Goal: Communication & Community: Answer question/provide support

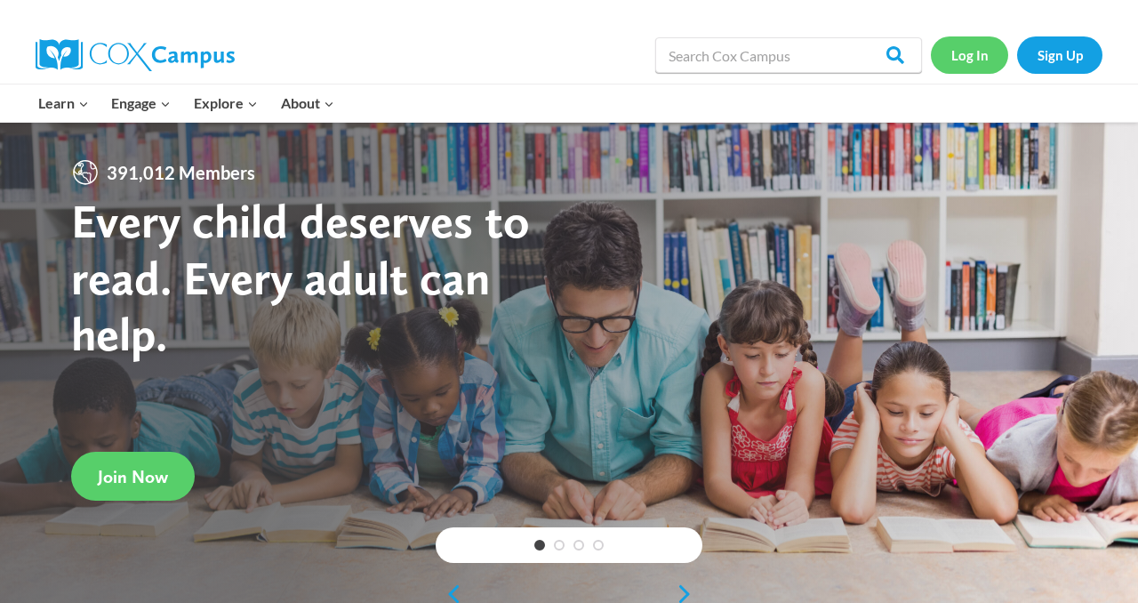
click at [961, 58] on link "Log In" at bounding box center [969, 54] width 77 height 36
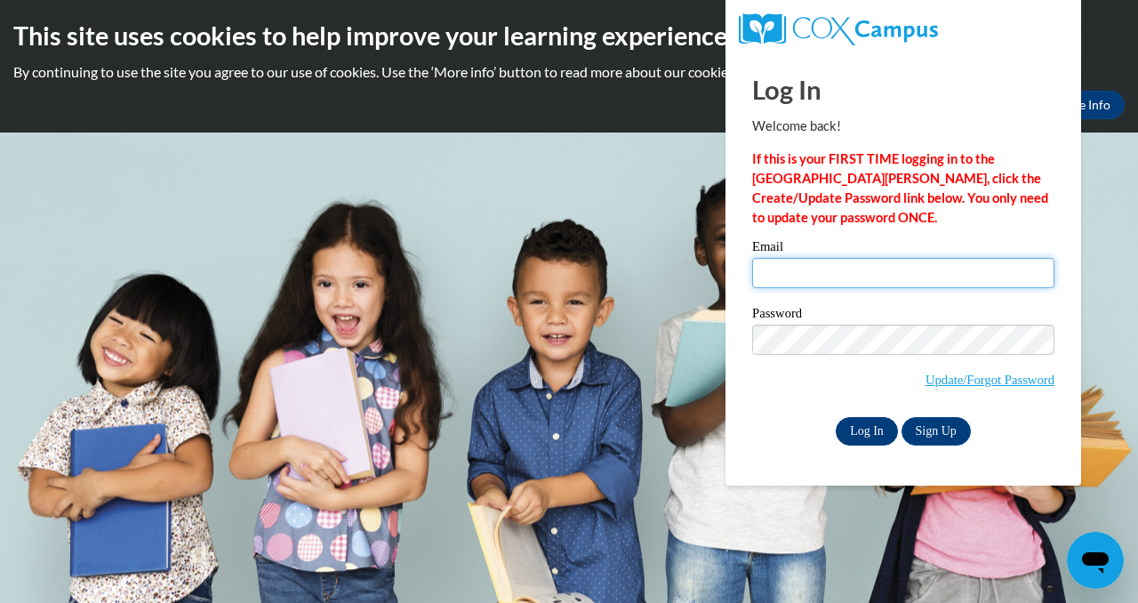
type input "kjones@ddschools.org"
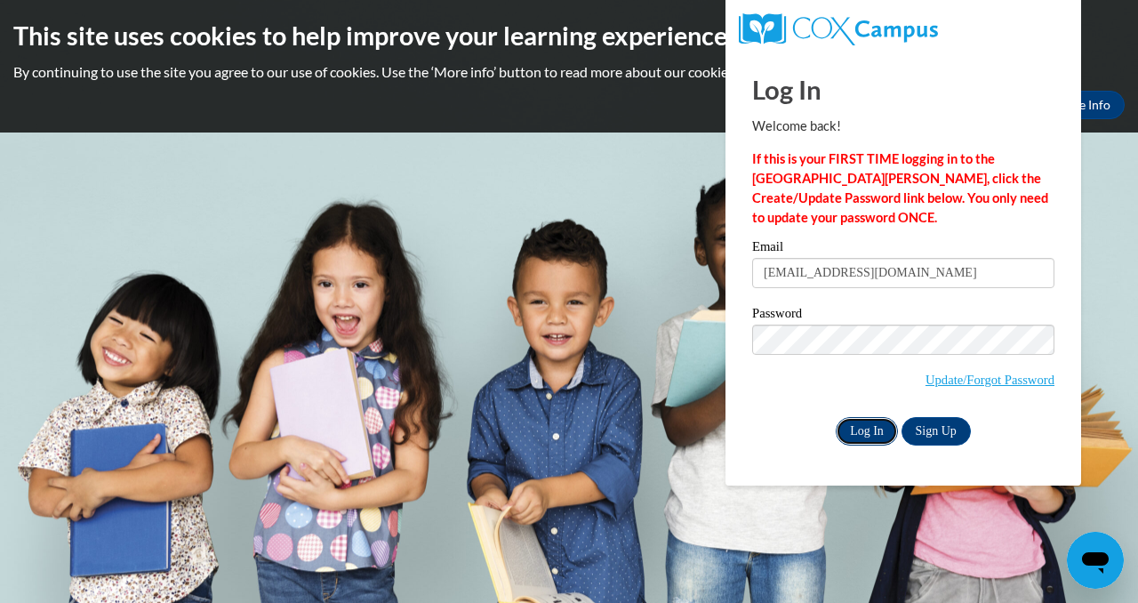
click at [876, 427] on input "Log In" at bounding box center [867, 431] width 62 height 28
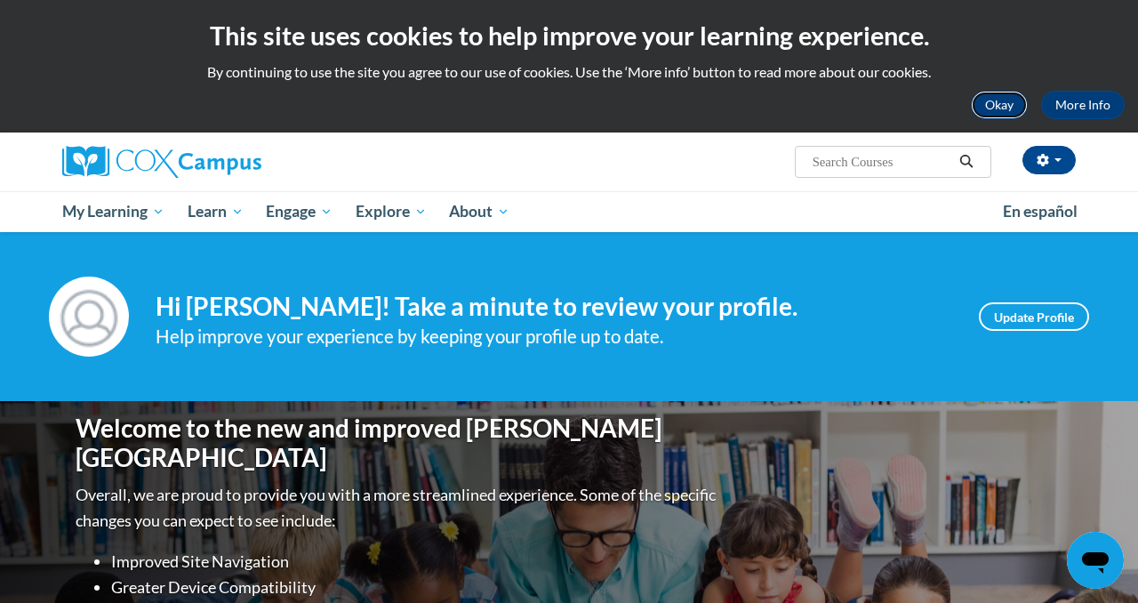
click at [1006, 108] on button "Okay" at bounding box center [999, 105] width 57 height 28
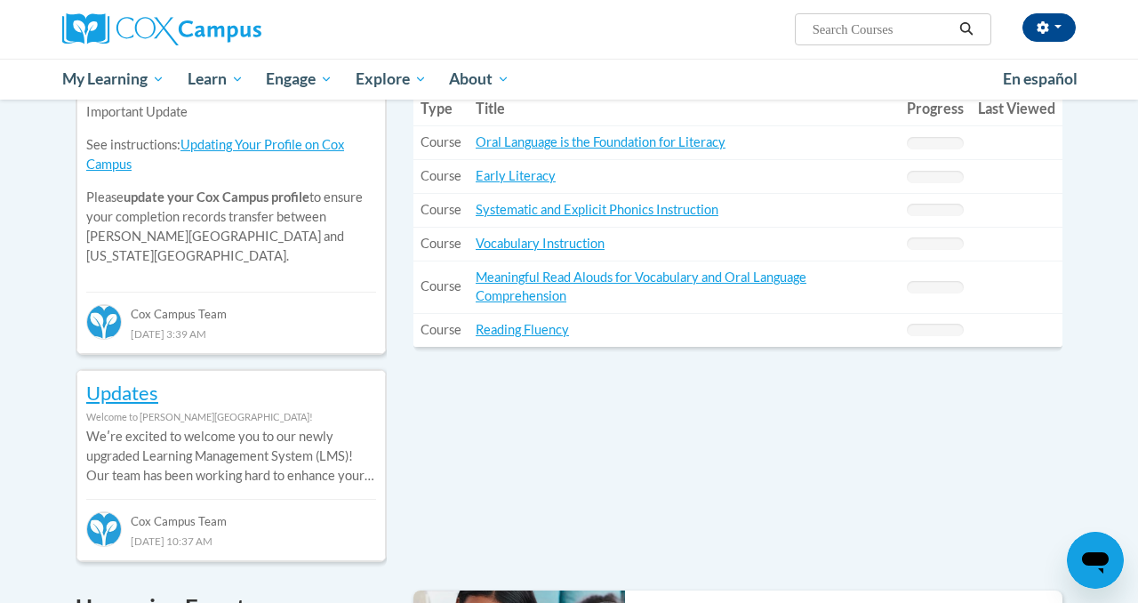
scroll to position [545, 0]
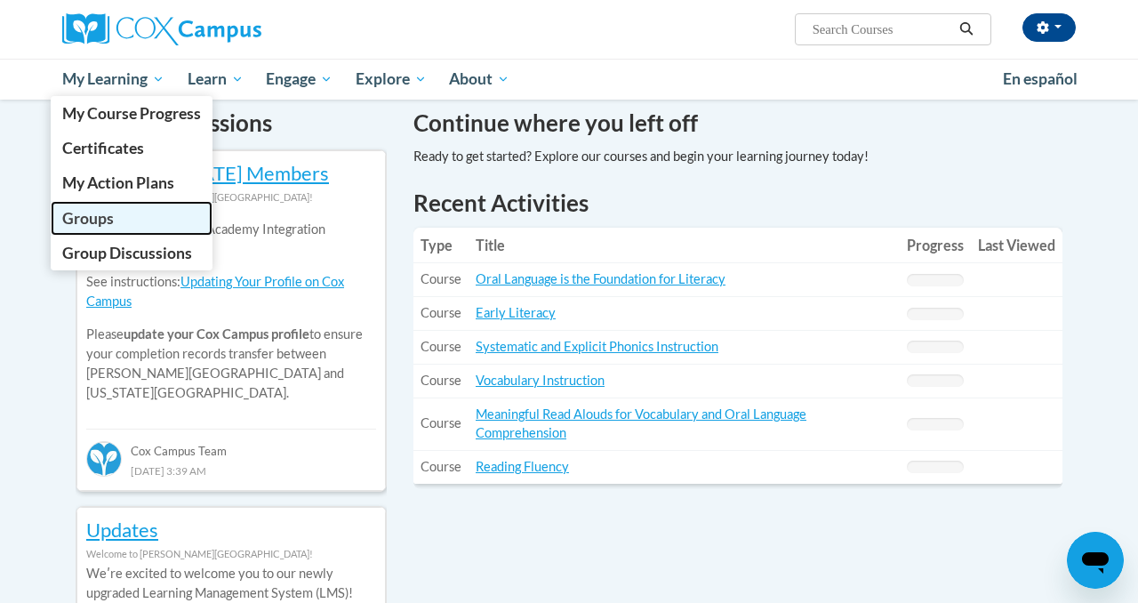
click at [97, 212] on span "Groups" at bounding box center [88, 218] width 52 height 19
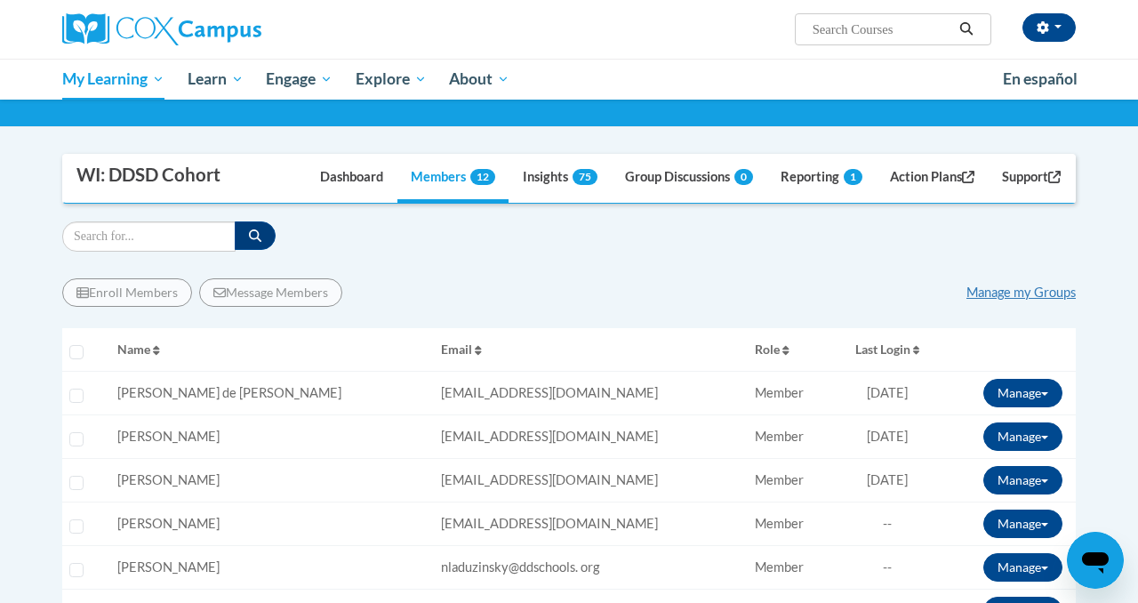
scroll to position [172, 0]
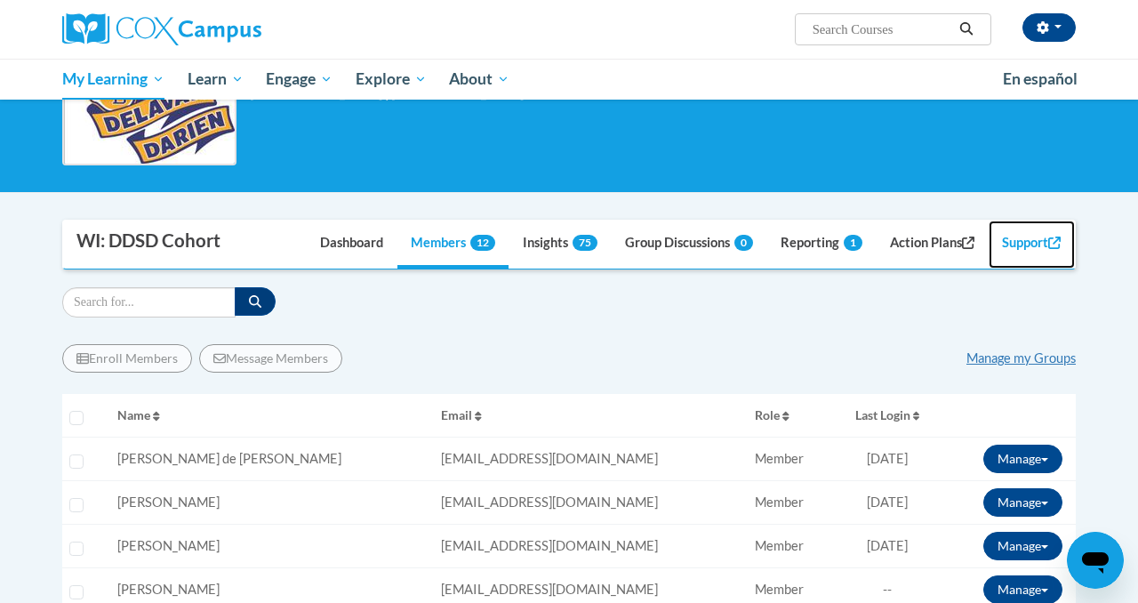
click at [1022, 241] on link "Support" at bounding box center [1031, 244] width 86 height 48
click at [982, 360] on link "Manage my Groups" at bounding box center [1020, 357] width 109 height 15
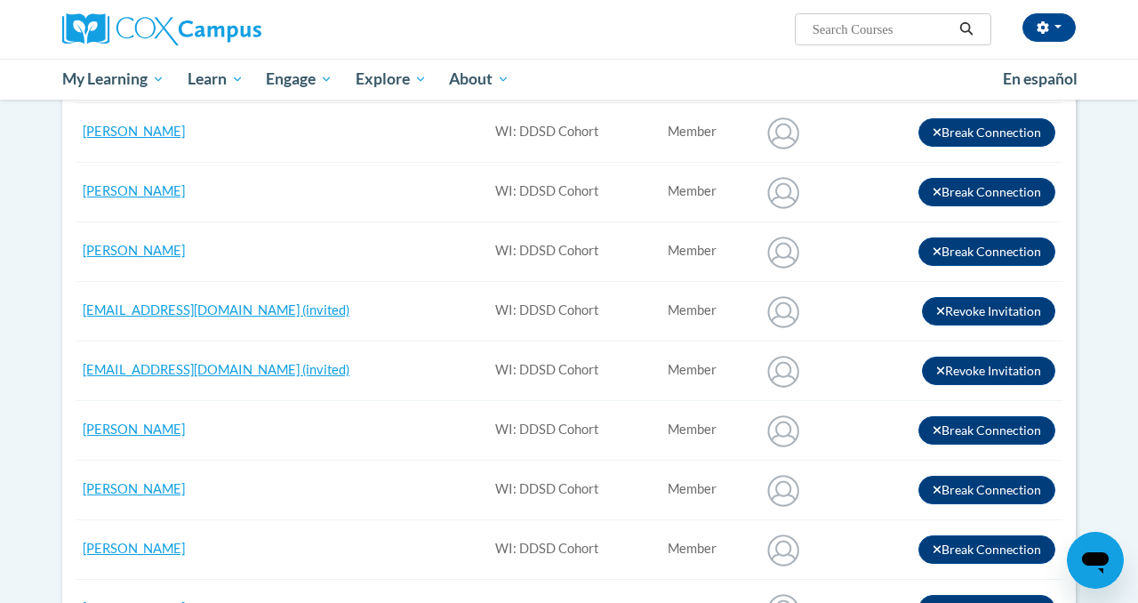
scroll to position [484, 0]
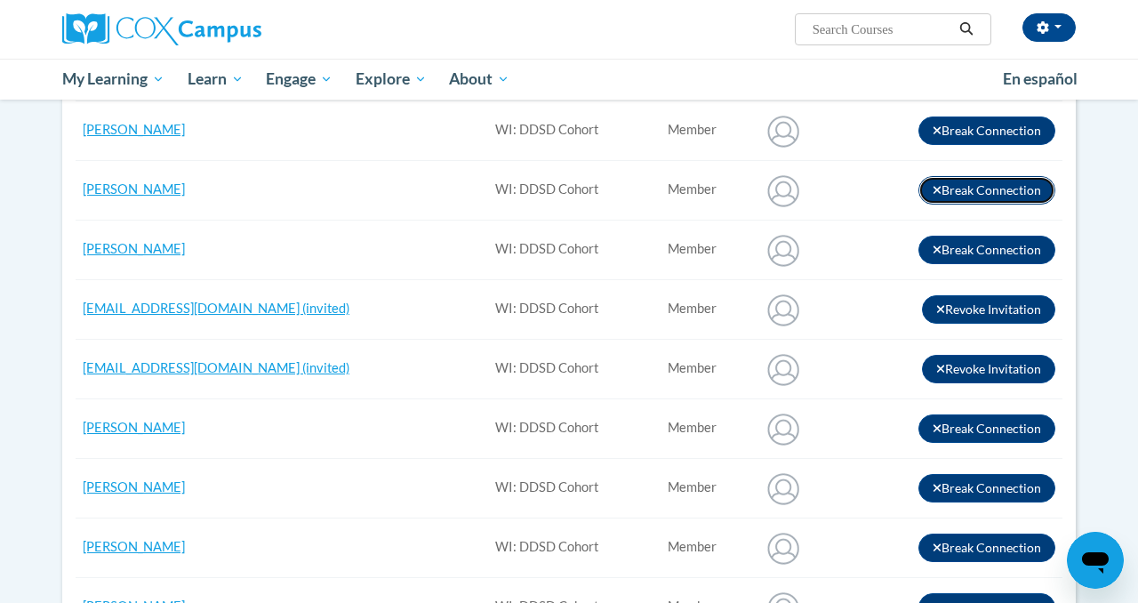
click at [936, 189] on icon "button" at bounding box center [936, 190] width 8 height 8
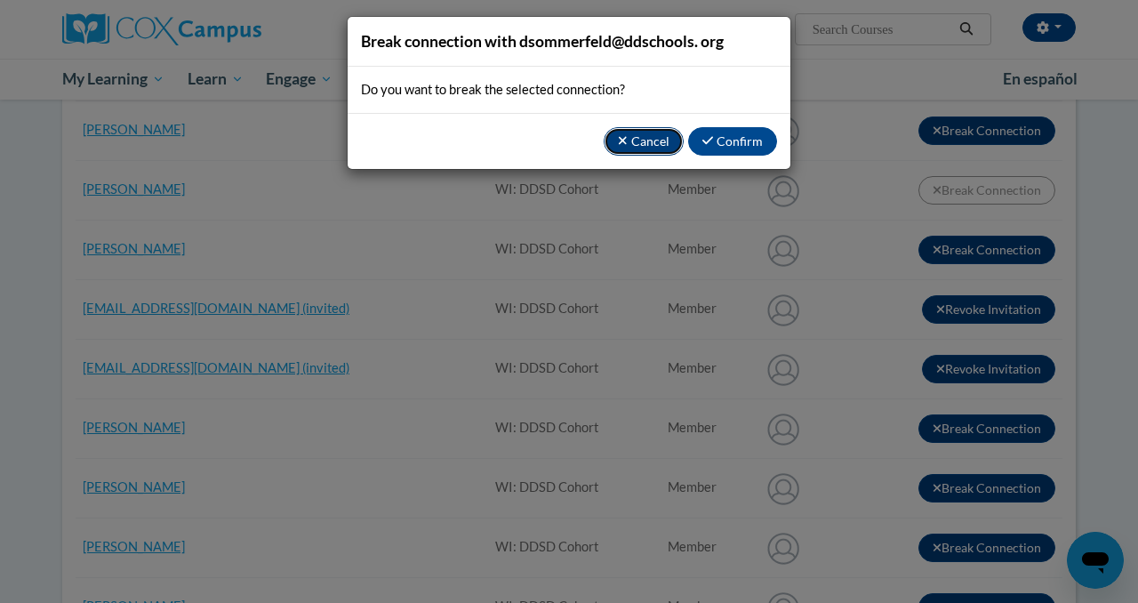
click at [644, 137] on button "Cancel" at bounding box center [644, 141] width 80 height 28
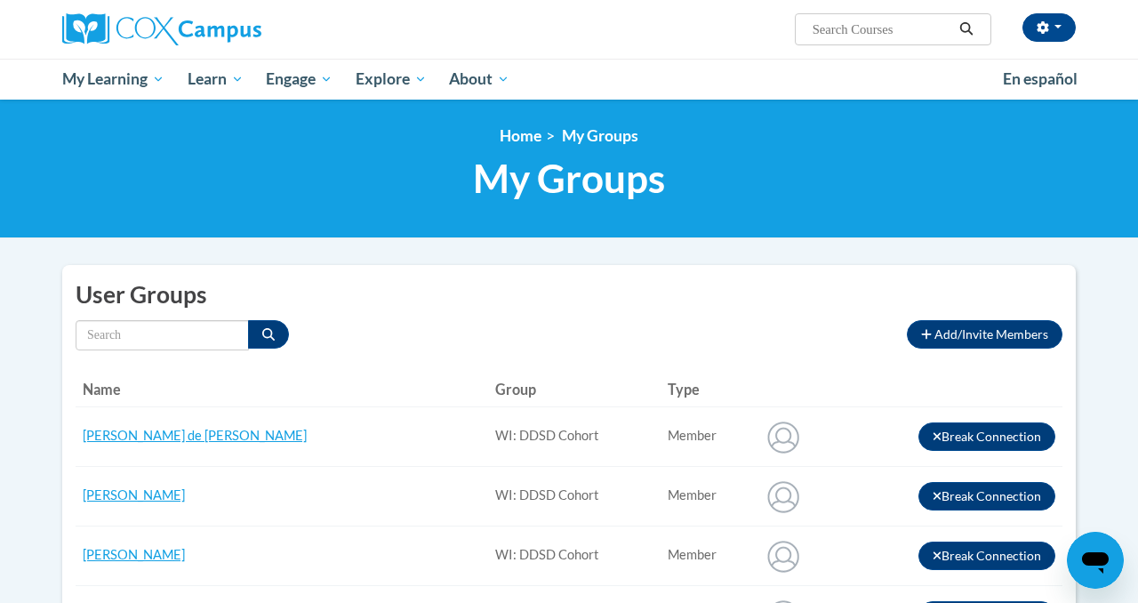
scroll to position [286, 0]
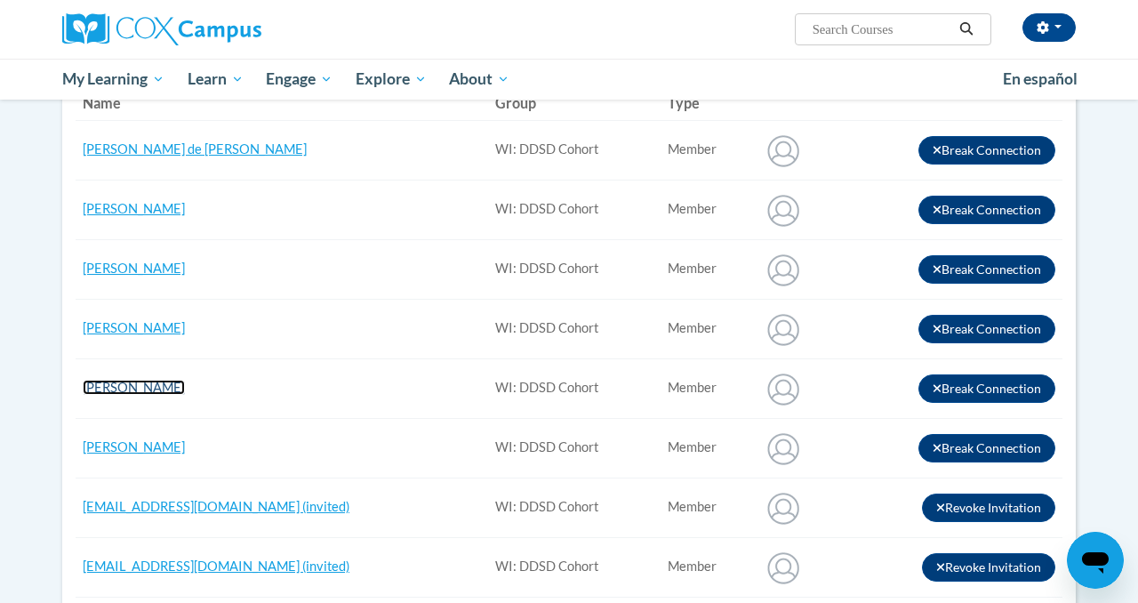
click at [163, 388] on link "[PERSON_NAME]" at bounding box center [134, 387] width 102 height 15
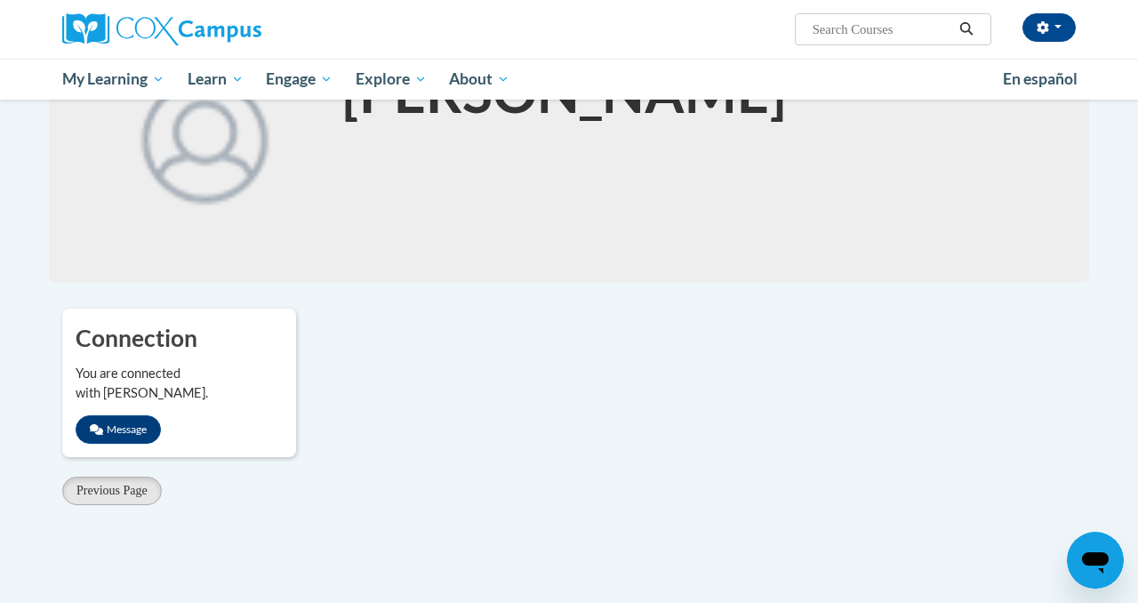
scroll to position [276, 0]
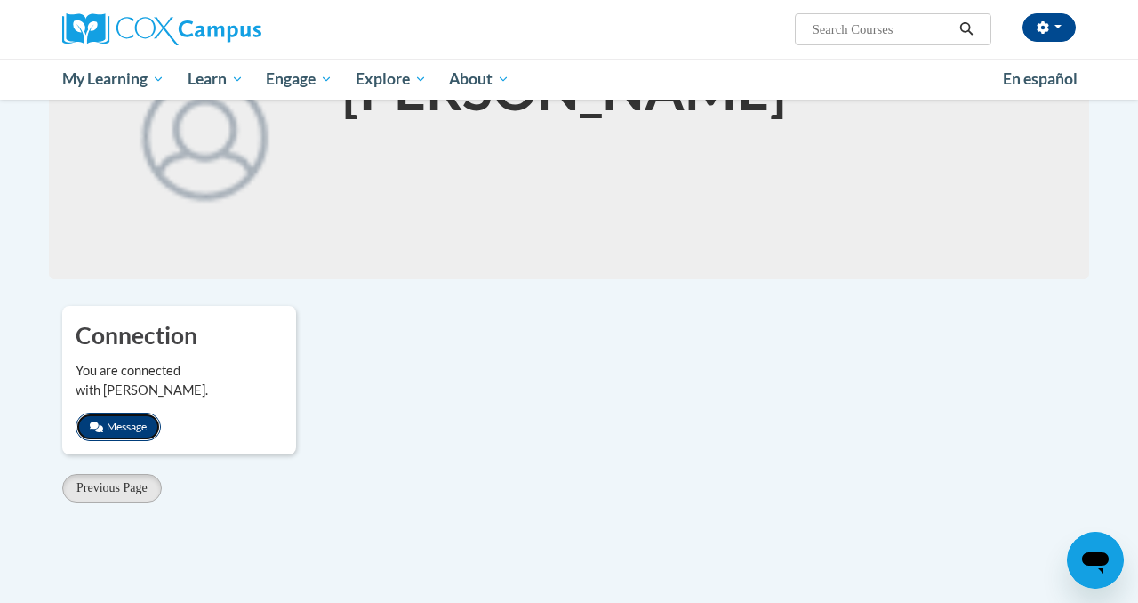
click at [120, 427] on button "Message" at bounding box center [118, 426] width 85 height 28
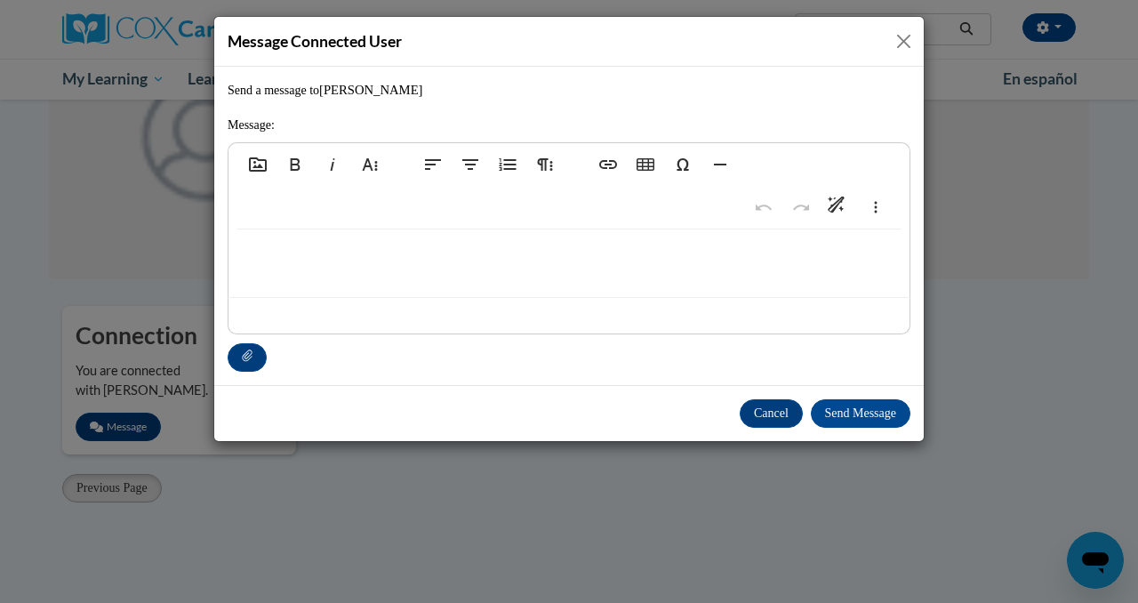
click at [348, 234] on div at bounding box center [568, 263] width 681 height 68
type textarea "<p>Let me know if you see your courses once you log in.</p>"
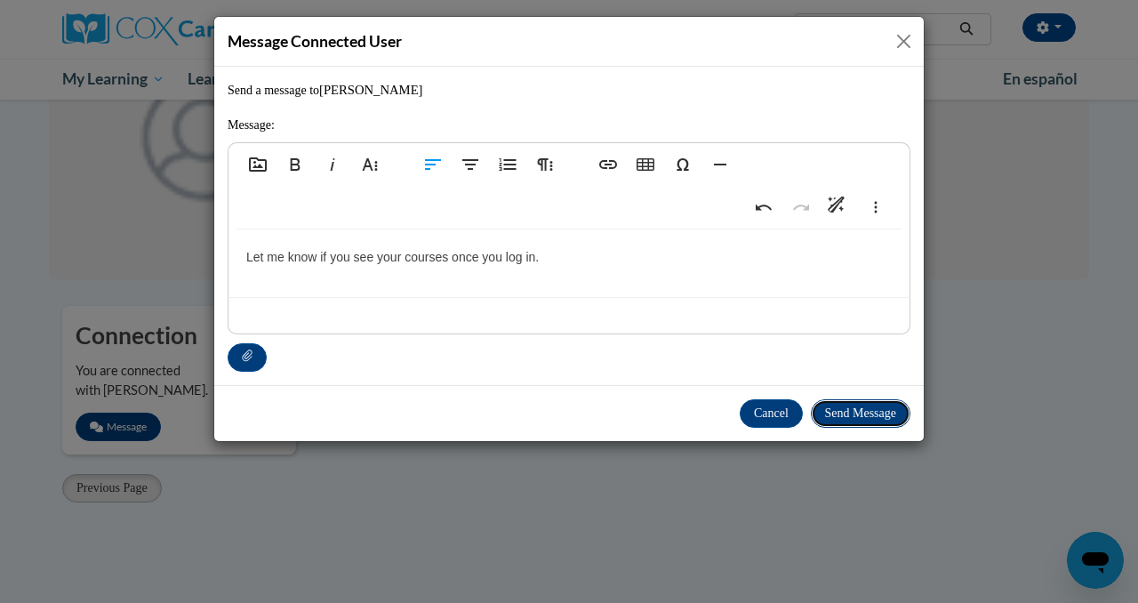
click at [873, 417] on button "Send Message" at bounding box center [861, 413] width 100 height 28
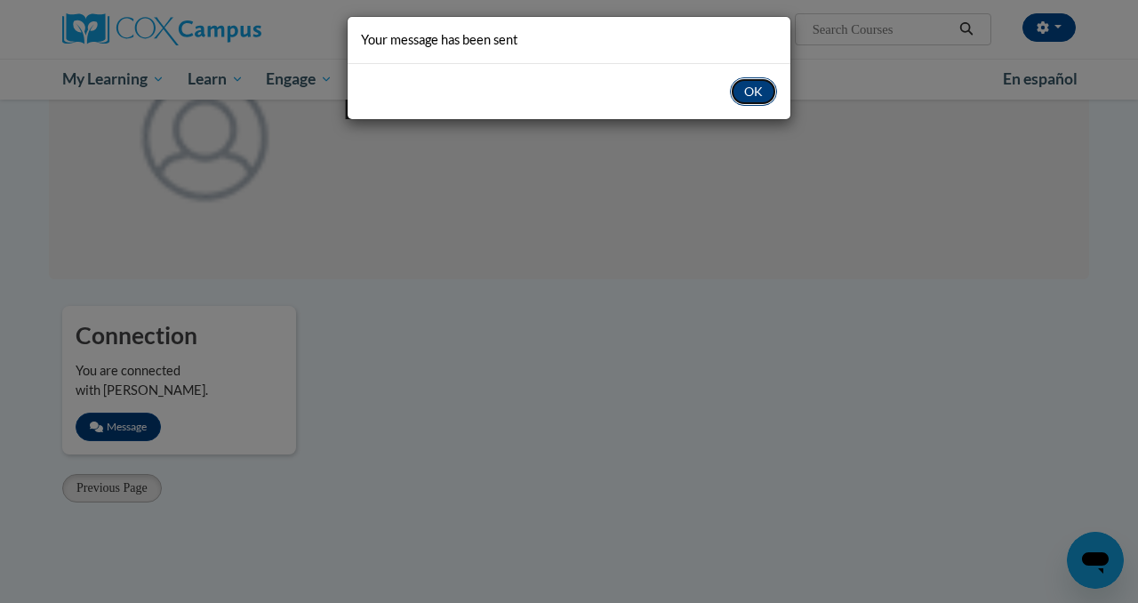
click at [755, 100] on button "OK" at bounding box center [753, 91] width 47 height 28
